Goal: Information Seeking & Learning: Find contact information

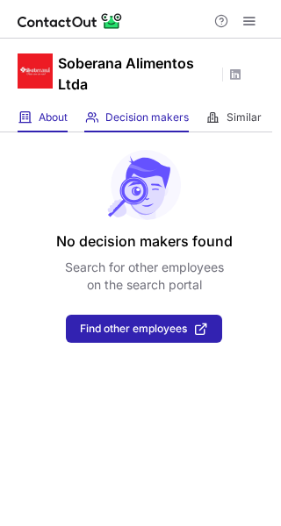
click at [32, 115] on div "About About Company" at bounding box center [43, 118] width 50 height 29
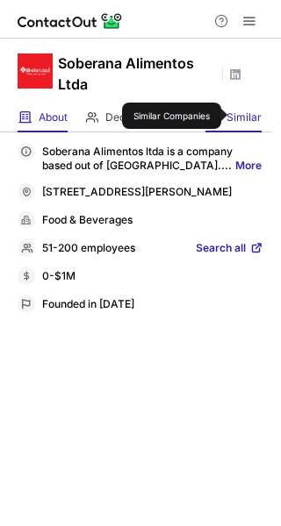
click at [237, 117] on span "Similar" at bounding box center [243, 118] width 35 height 14
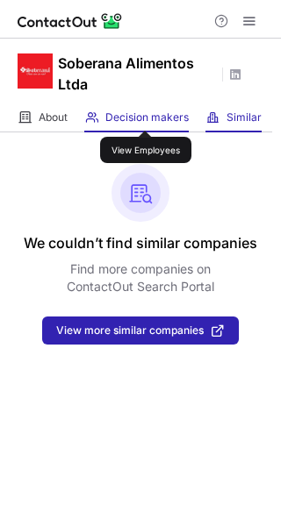
click at [146, 115] on span "Decision makers" at bounding box center [146, 118] width 83 height 14
